Goal: Understand process/instructions: Learn how to perform a task or action

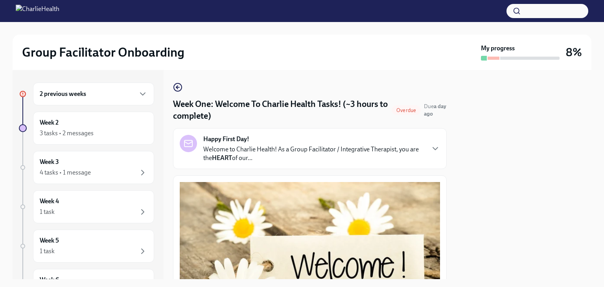
scroll to position [1052, 0]
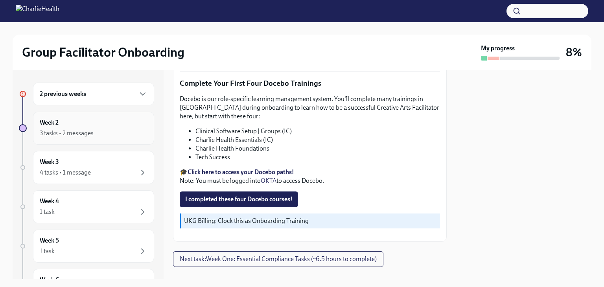
click at [75, 124] on div "Week 2 3 tasks • 2 messages" at bounding box center [94, 128] width 108 height 20
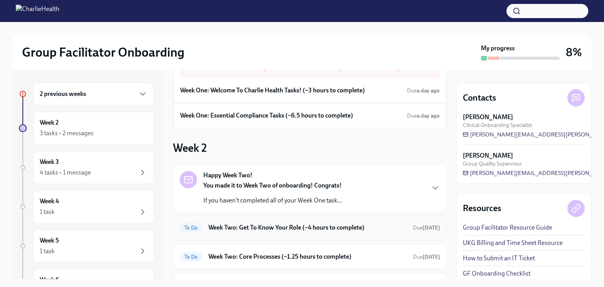
scroll to position [101, 0]
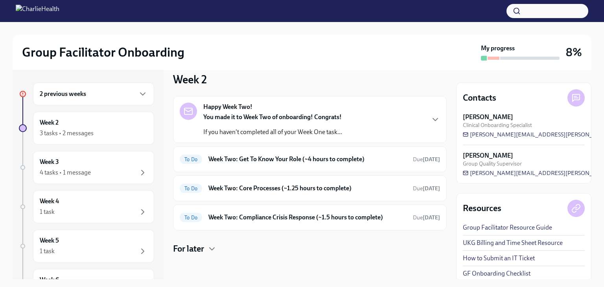
click at [277, 128] on p "If you haven't completed all of your Week One task..." at bounding box center [272, 132] width 139 height 9
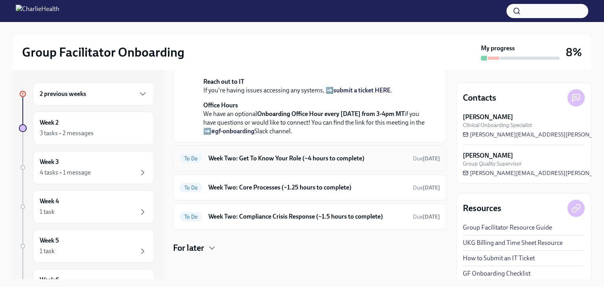
scroll to position [358, 0]
click at [271, 161] on h6 "Week Two: Get To Know Your Role (~4 hours to complete)" at bounding box center [307, 158] width 198 height 9
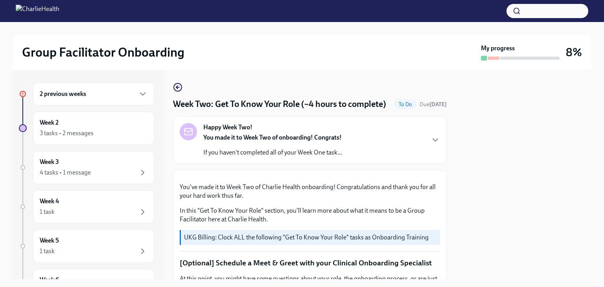
click at [92, 99] on div "2 previous weeks" at bounding box center [93, 94] width 121 height 23
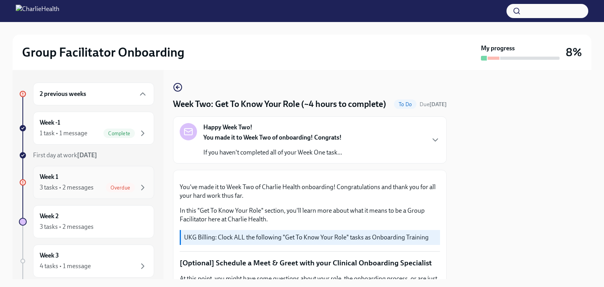
click at [111, 188] on span "Overdue" at bounding box center [120, 188] width 29 height 6
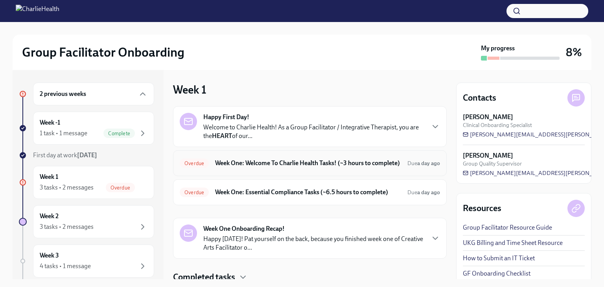
click at [294, 167] on h6 "Week One: Welcome To Charlie Health Tasks! (~3 hours to complete)" at bounding box center [308, 163] width 186 height 9
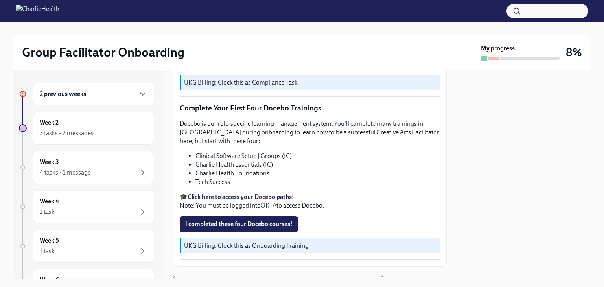
scroll to position [1052, 0]
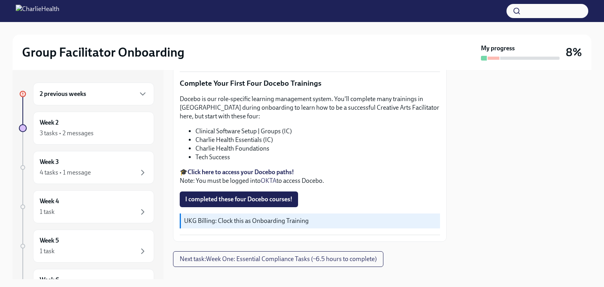
click at [241, 168] on strong "Click here to access your Docebo paths!" at bounding box center [241, 171] width 107 height 7
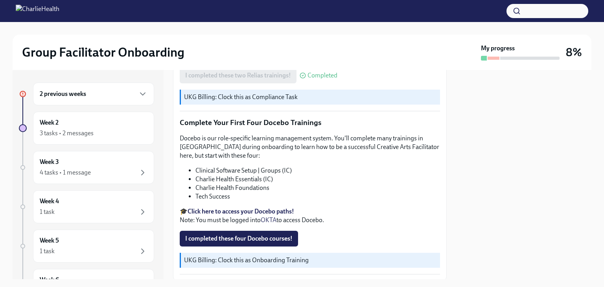
click at [266, 166] on li "Clinical Software Setup | Groups (IC)" at bounding box center [317, 170] width 245 height 9
click at [278, 166] on li "Clinical Software Setup | Groups (IC)" at bounding box center [317, 170] width 245 height 9
click at [252, 175] on li "Charlie Health Essentials (IC)" at bounding box center [317, 179] width 245 height 9
click at [246, 166] on li "Clinical Software Setup | Groups (IC)" at bounding box center [317, 170] width 245 height 9
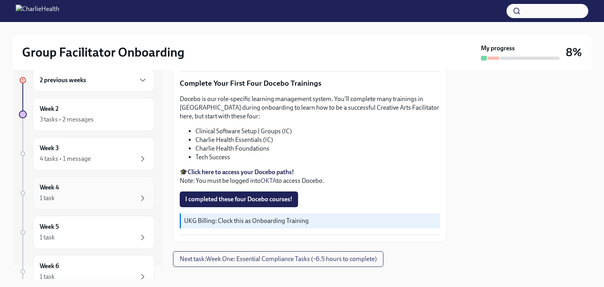
scroll to position [0, 0]
